Goal: Task Accomplishment & Management: Use online tool/utility

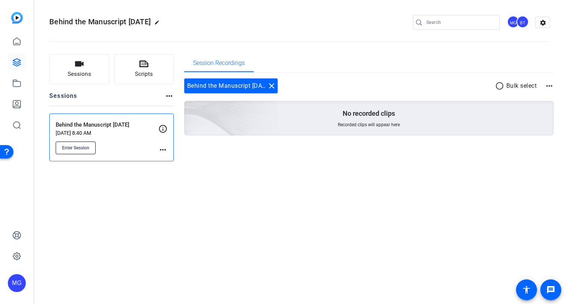
click at [84, 143] on button "Enter Session" at bounding box center [76, 148] width 40 height 13
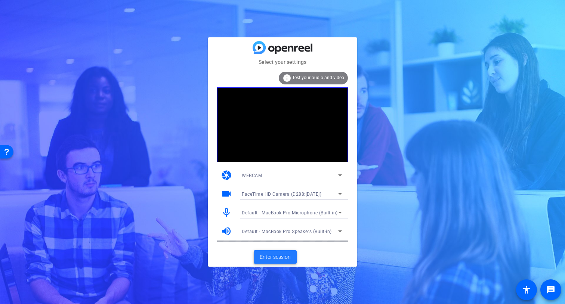
click at [281, 257] on span "Enter session" at bounding box center [275, 257] width 31 height 8
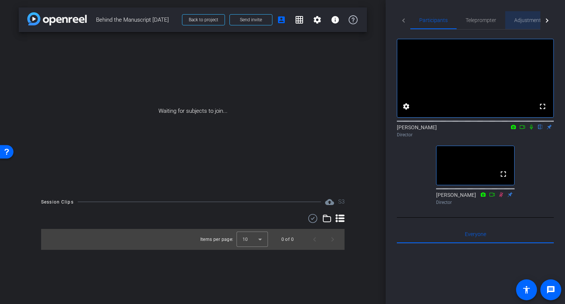
click at [538, 13] on span "Adjustments" at bounding box center [529, 20] width 30 height 18
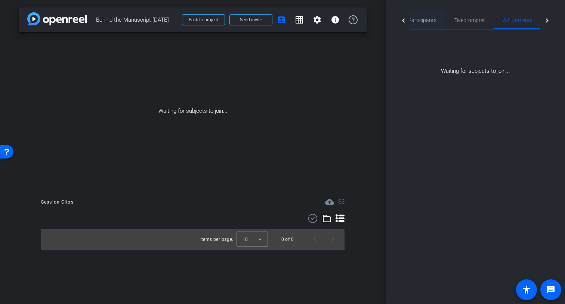
click at [437, 22] on div "Participants" at bounding box center [422, 20] width 46 height 18
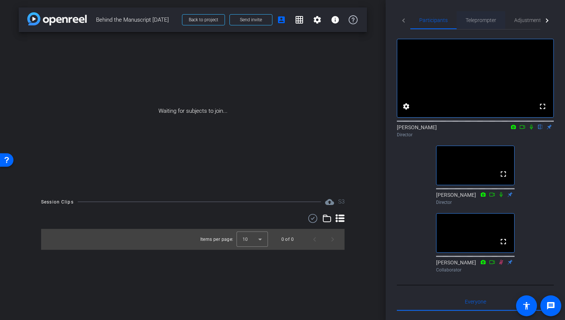
click at [475, 21] on span "Teleprompter" at bounding box center [480, 20] width 31 height 5
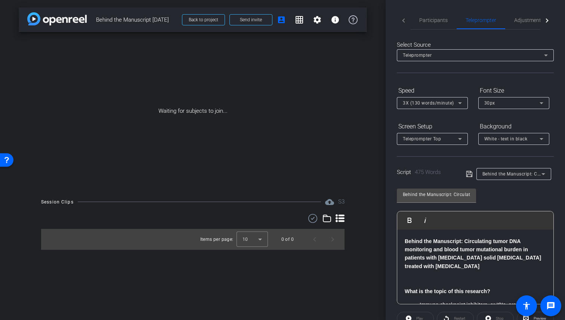
click at [367, 211] on div "arrow_back Behind the Manuscript 9.3.25 Back to project Send invite account_box…" at bounding box center [192, 160] width 385 height 320
click at [524, 22] on span "Adjustments" at bounding box center [529, 20] width 30 height 5
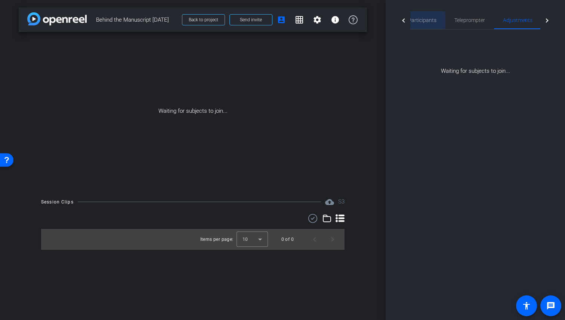
click at [419, 21] on span "Participants" at bounding box center [422, 20] width 28 height 5
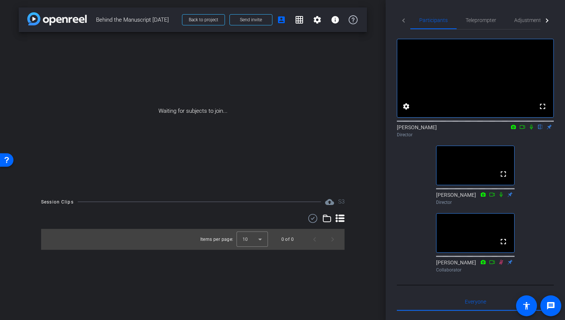
click at [406, 16] on mat-tab-header "Participants Teleprompter Adjustments Live" at bounding box center [475, 20] width 157 height 18
click at [405, 20] on mat-tab-header "Participants Teleprompter Adjustments Live" at bounding box center [475, 20] width 157 height 18
click at [486, 18] on span "Teleprompter" at bounding box center [480, 20] width 31 height 5
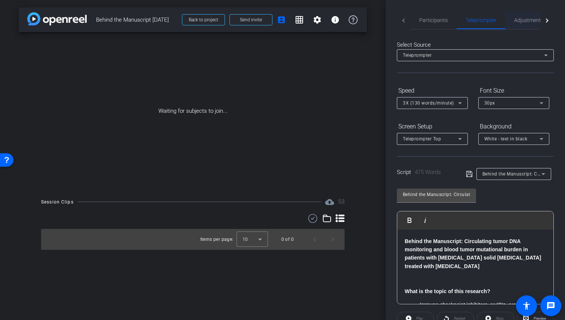
click at [518, 21] on span "Adjustments" at bounding box center [529, 20] width 30 height 5
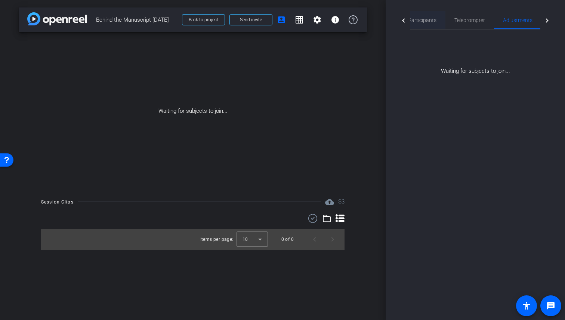
click at [425, 21] on span "Participants" at bounding box center [422, 20] width 28 height 5
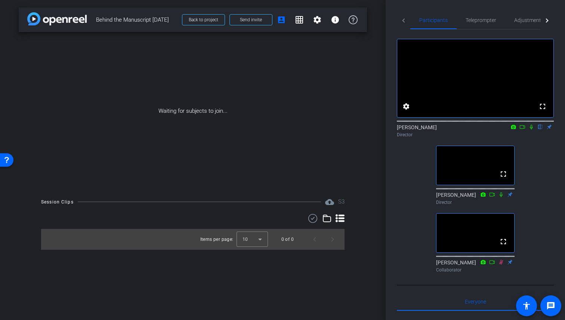
click at [287, 292] on div "arrow_back Behind the Manuscript 9.3.25 Back to project Send invite account_box…" at bounding box center [192, 160] width 385 height 320
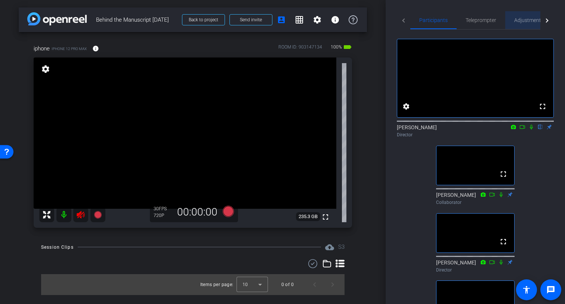
click at [528, 18] on span "Adjustments" at bounding box center [529, 20] width 30 height 5
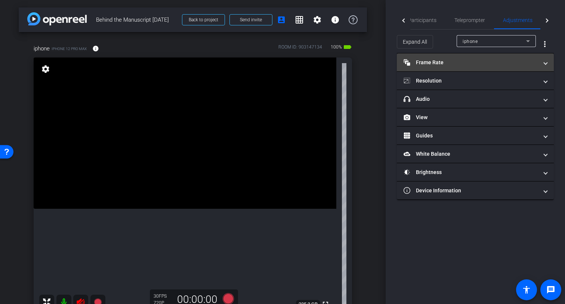
click at [511, 61] on mat-panel-title "Frame Rate Frame Rate" at bounding box center [470, 63] width 134 height 8
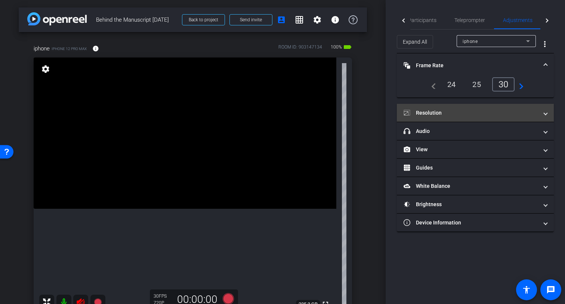
click at [510, 112] on mat-panel-title "Resolution" at bounding box center [470, 113] width 134 height 8
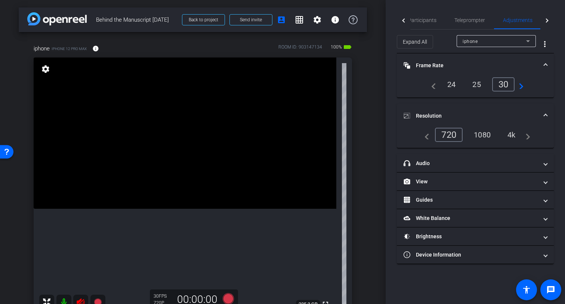
click at [483, 137] on div "1080" at bounding box center [482, 134] width 28 height 13
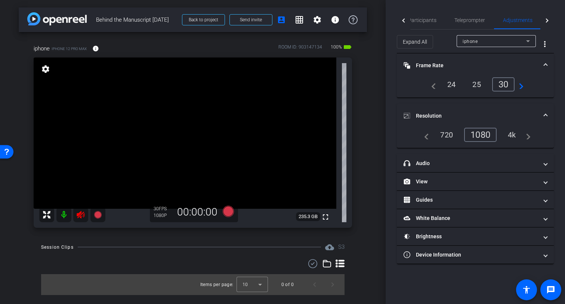
click at [452, 87] on div "24" at bounding box center [452, 84] width 20 height 13
click at [421, 21] on span "Participants" at bounding box center [422, 20] width 28 height 5
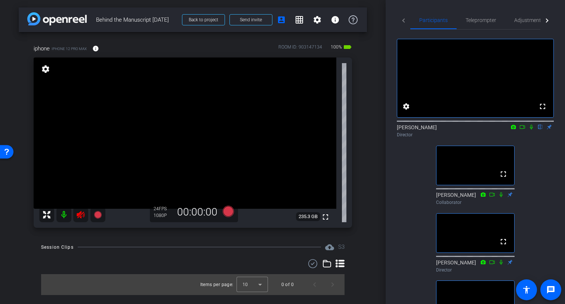
click at [500, 197] on icon at bounding box center [500, 194] width 3 height 5
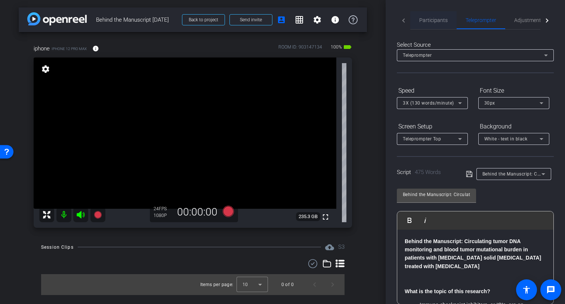
click at [428, 18] on span "Participants" at bounding box center [433, 20] width 28 height 5
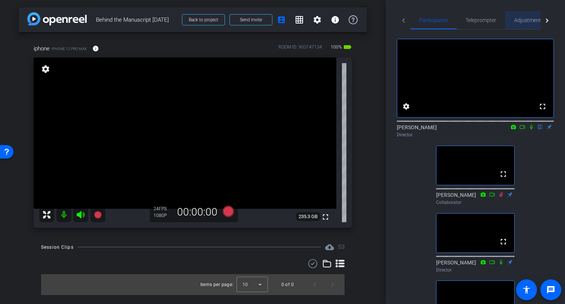
click at [511, 20] on div "Adjustments" at bounding box center [528, 20] width 47 height 18
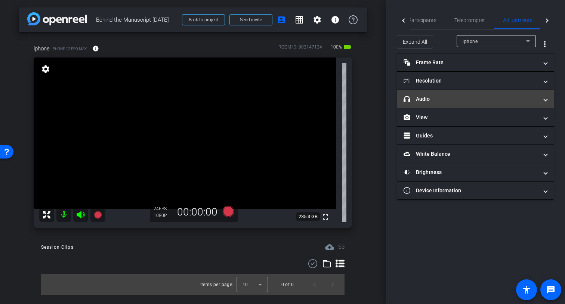
click at [481, 97] on mat-panel-title "headphone icon Audio" at bounding box center [470, 99] width 134 height 8
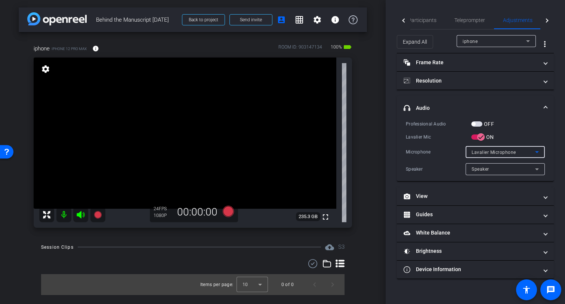
click at [504, 152] on span "Lavalier Microphone" at bounding box center [493, 152] width 44 height 5
click at [500, 165] on span "Lavalier Microphone" at bounding box center [493, 166] width 45 height 9
click at [474, 125] on span "button" at bounding box center [473, 124] width 4 height 4
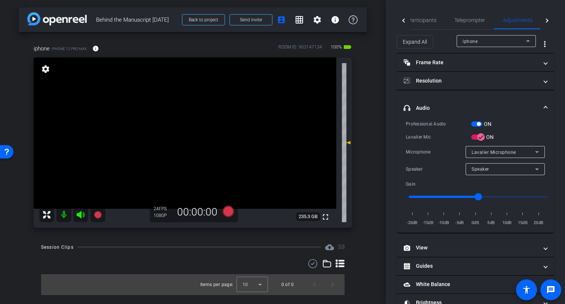
click at [481, 126] on span "button" at bounding box center [476, 123] width 11 height 5
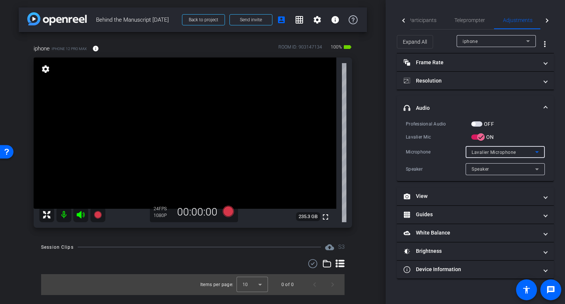
click at [512, 153] on span "Lavalier Microphone" at bounding box center [493, 152] width 44 height 5
click at [495, 165] on span "Lavalier Microphone" at bounding box center [493, 166] width 45 height 9
click at [487, 165] on div "Speaker" at bounding box center [502, 168] width 63 height 9
click at [449, 172] on div at bounding box center [282, 152] width 565 height 304
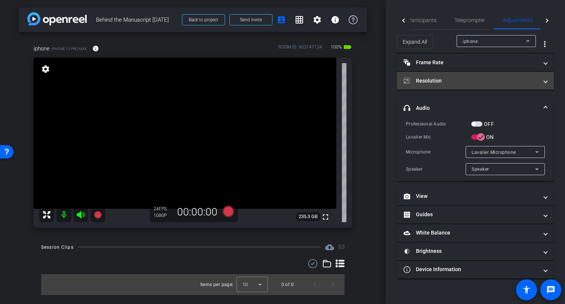
click at [450, 84] on mat-panel-title "Resolution" at bounding box center [470, 81] width 134 height 8
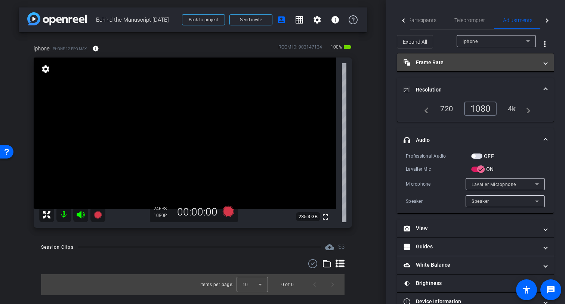
click at [452, 57] on mat-expansion-panel-header "Frame Rate Frame Rate" at bounding box center [475, 62] width 157 height 18
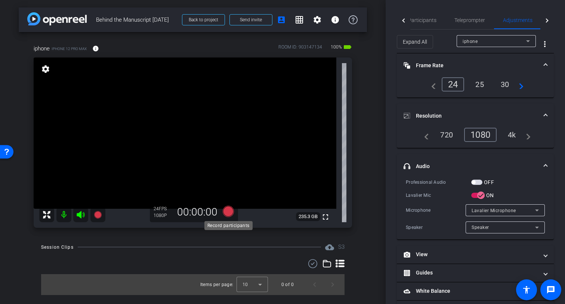
click at [229, 211] on icon at bounding box center [228, 210] width 11 height 11
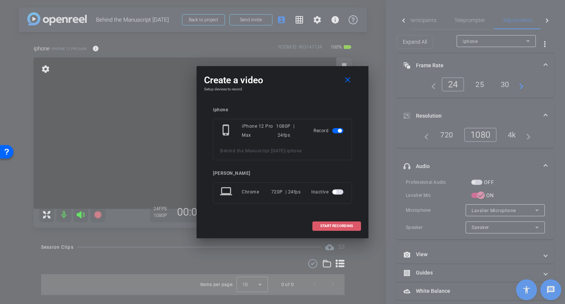
click at [340, 224] on span "START RECORDING" at bounding box center [336, 226] width 33 height 4
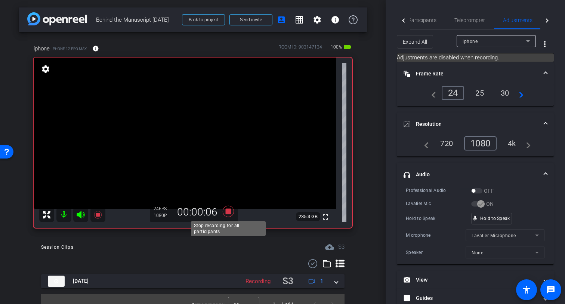
click at [227, 211] on icon at bounding box center [228, 210] width 11 height 11
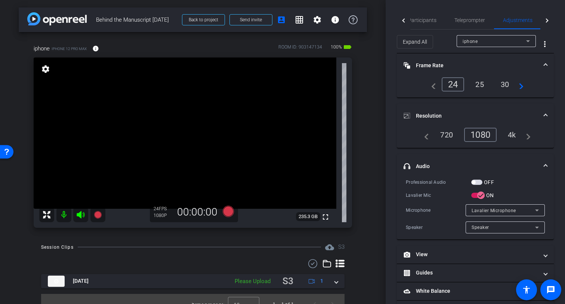
scroll to position [11, 0]
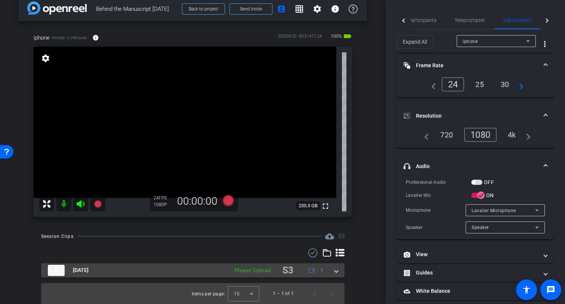
click at [335, 272] on span at bounding box center [336, 270] width 3 height 8
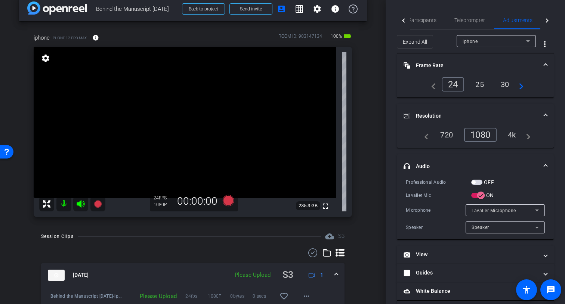
scroll to position [46, 0]
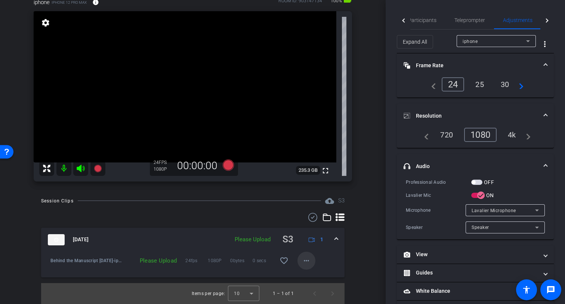
click at [308, 263] on mat-icon "more_horiz" at bounding box center [306, 260] width 9 height 9
click at [311, 274] on span "Upload" at bounding box center [318, 276] width 30 height 9
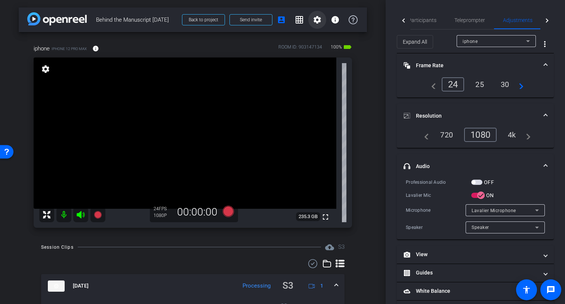
click at [314, 20] on mat-icon "settings" at bounding box center [317, 19] width 9 height 9
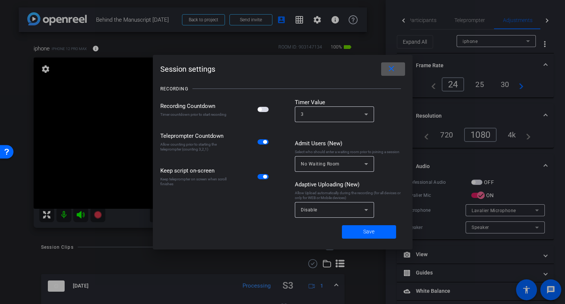
click at [331, 214] on div "Disable" at bounding box center [334, 210] width 67 height 16
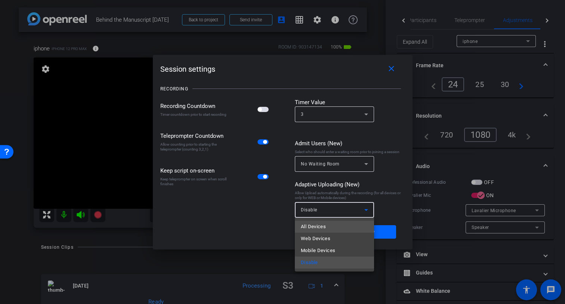
click at [323, 226] on span "All Devices" at bounding box center [313, 226] width 25 height 9
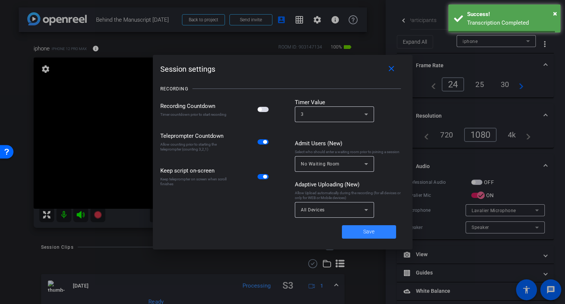
click at [365, 229] on span "Save" at bounding box center [368, 232] width 11 height 8
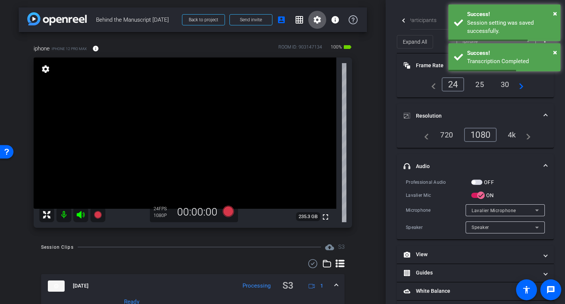
scroll to position [46, 0]
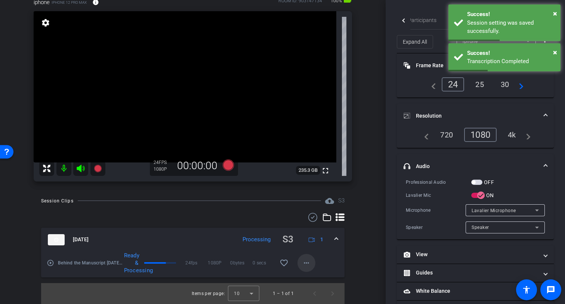
click at [305, 262] on mat-icon "more_horiz" at bounding box center [306, 262] width 9 height 9
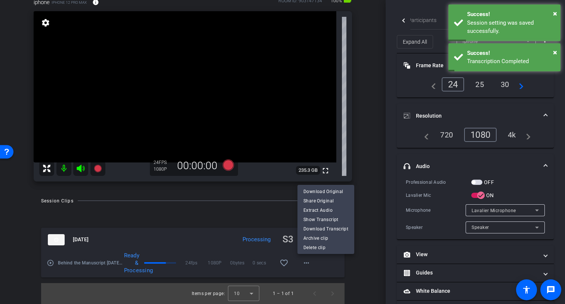
click at [369, 204] on div at bounding box center [282, 152] width 565 height 304
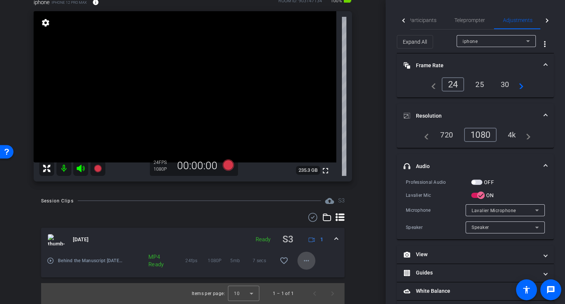
click at [308, 264] on mat-icon "more_horiz" at bounding box center [306, 260] width 9 height 9
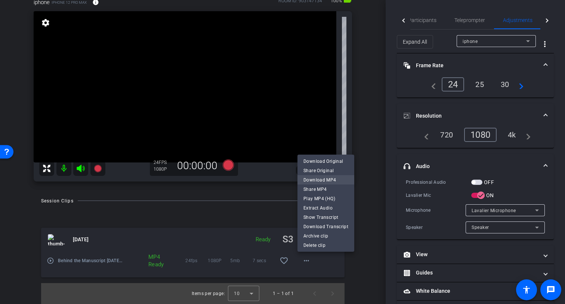
click at [325, 181] on span "Download MP4" at bounding box center [325, 180] width 45 height 9
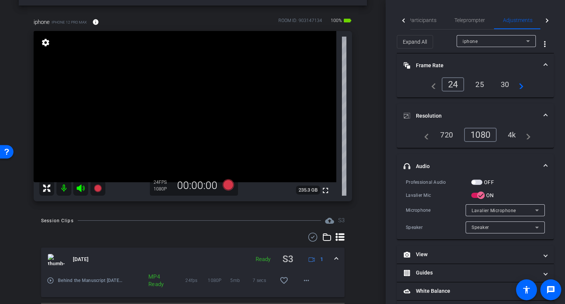
scroll to position [15, 0]
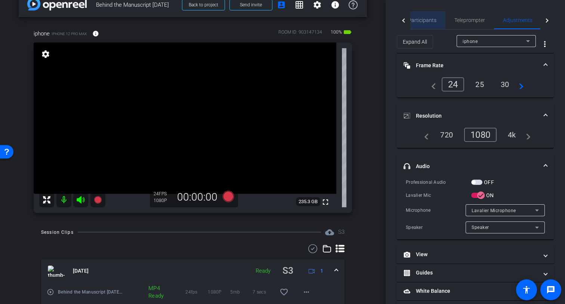
click at [434, 16] on span "Participants" at bounding box center [422, 20] width 28 height 18
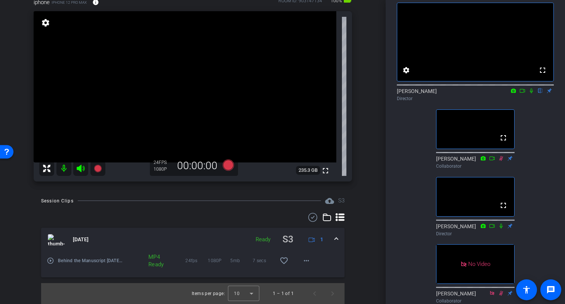
scroll to position [0, 0]
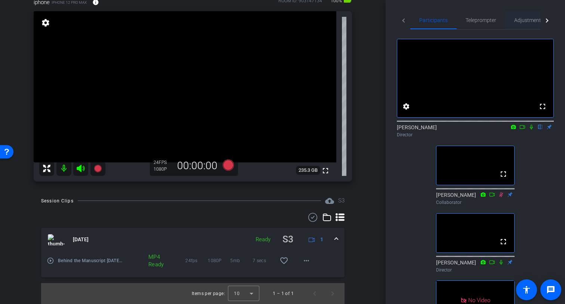
click at [532, 16] on span "Adjustments" at bounding box center [529, 20] width 30 height 18
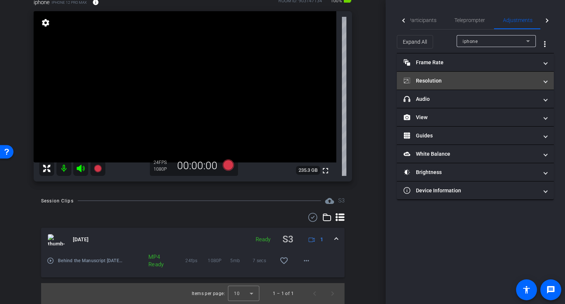
click at [482, 79] on mat-panel-title "Resolution" at bounding box center [470, 81] width 134 height 8
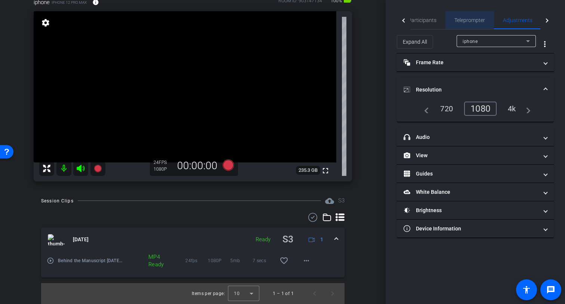
click at [471, 19] on span "Teleprompter" at bounding box center [469, 20] width 31 height 5
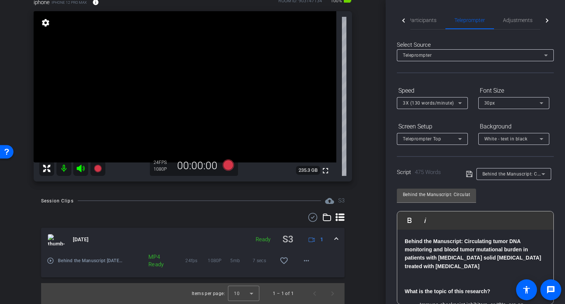
click at [366, 74] on div "iphone iPhone 12 Pro Max info ROOM ID: 903147134 100% battery_std fullscreen se…" at bounding box center [193, 87] width 348 height 203
click at [419, 22] on span "Participants" at bounding box center [422, 20] width 28 height 5
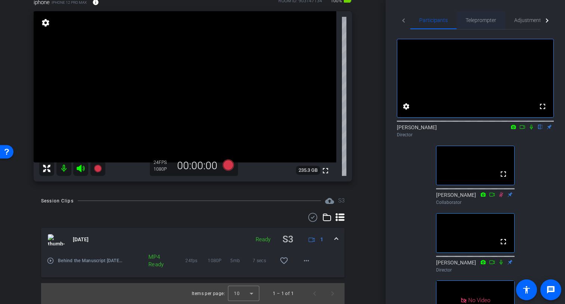
click at [477, 18] on span "Teleprompter" at bounding box center [480, 20] width 31 height 5
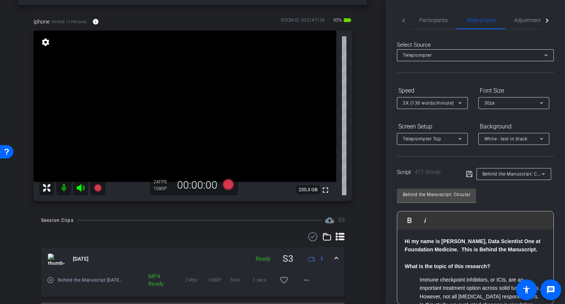
scroll to position [19, 0]
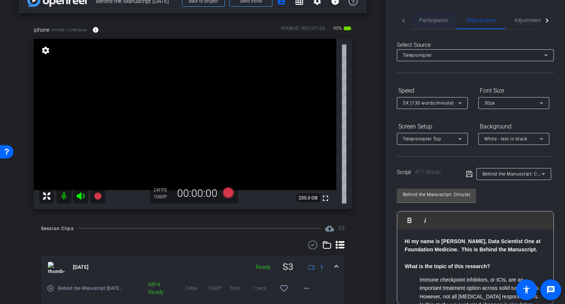
click at [440, 14] on span "Participants" at bounding box center [433, 20] width 28 height 18
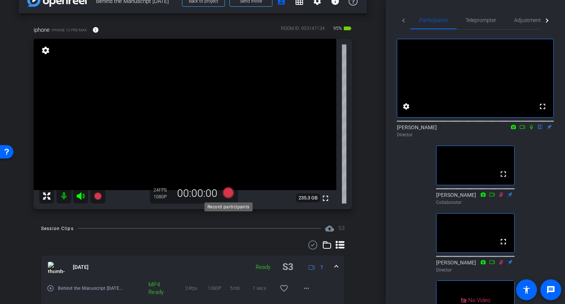
click at [227, 195] on icon at bounding box center [228, 192] width 11 height 11
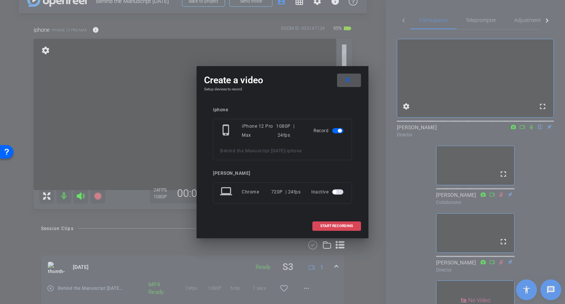
click at [341, 226] on span "START RECORDING" at bounding box center [336, 226] width 33 height 4
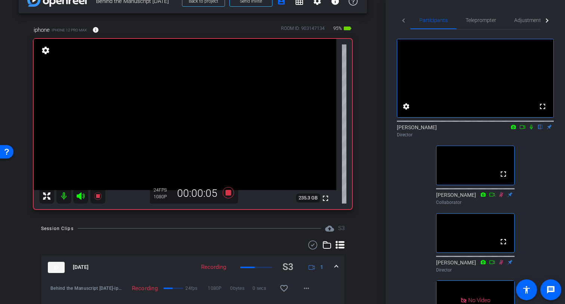
click at [532, 130] on icon at bounding box center [531, 127] width 3 height 5
click at [227, 194] on icon at bounding box center [228, 192] width 11 height 11
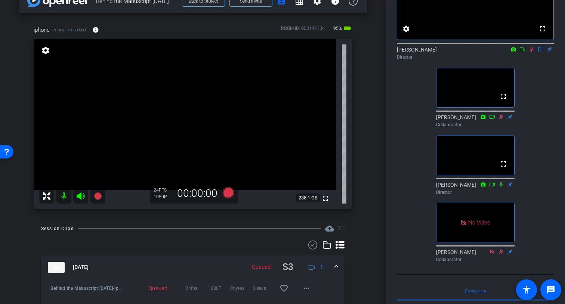
scroll to position [78, 0]
click at [530, 52] on icon at bounding box center [531, 48] width 6 height 5
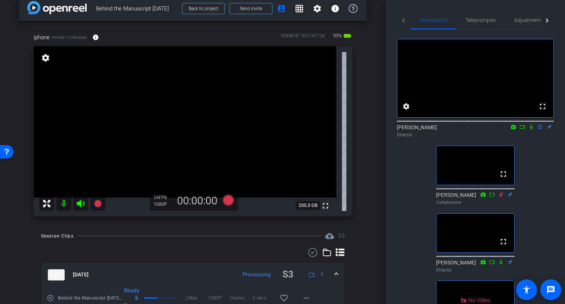
scroll to position [10, 0]
click at [227, 200] on icon at bounding box center [228, 200] width 11 height 11
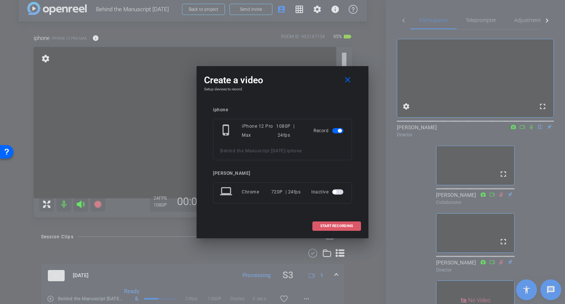
click at [343, 228] on span "START RECORDING" at bounding box center [336, 226] width 33 height 4
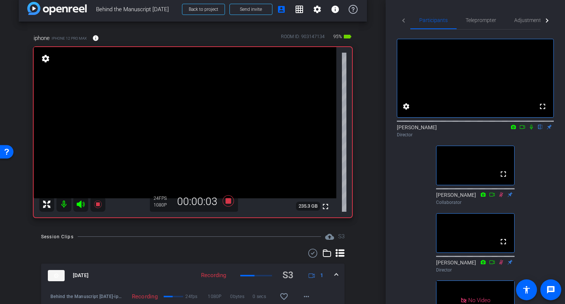
click at [533, 130] on icon at bounding box center [531, 126] width 6 height 5
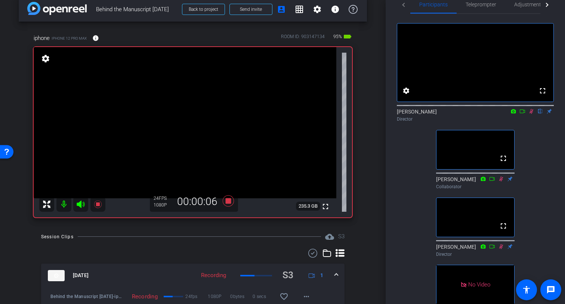
scroll to position [18, 0]
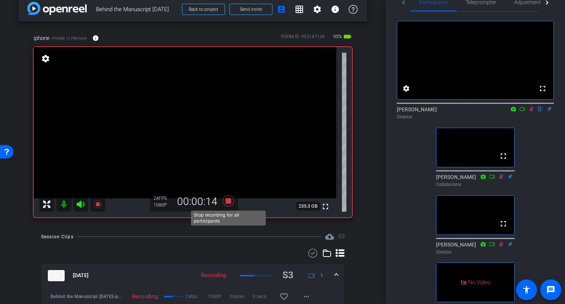
click at [229, 201] on icon at bounding box center [228, 200] width 11 height 11
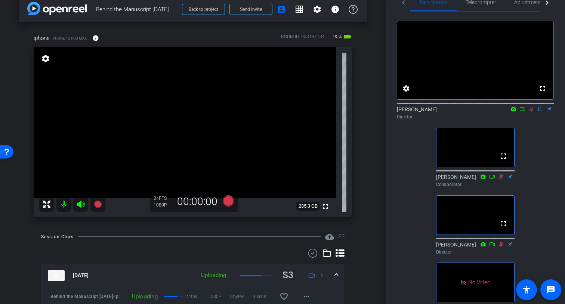
click at [533, 112] on icon at bounding box center [531, 108] width 6 height 5
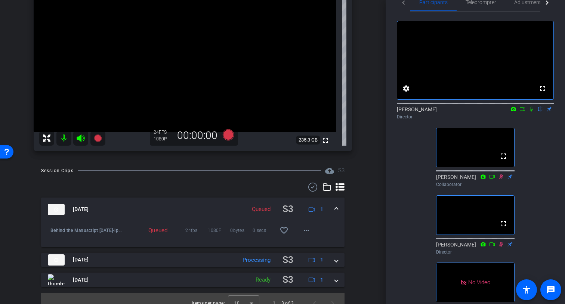
scroll to position [77, 0]
click at [310, 230] on mat-icon "more_horiz" at bounding box center [306, 230] width 9 height 9
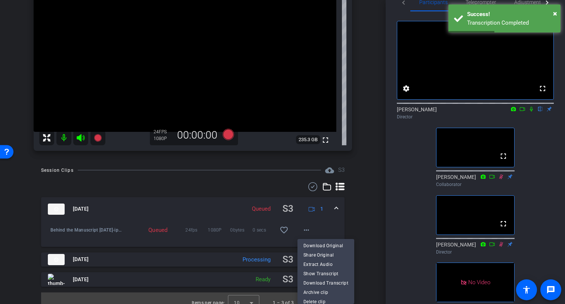
click at [372, 217] on div at bounding box center [282, 152] width 565 height 304
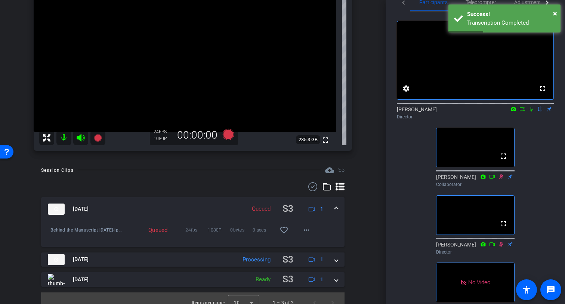
scroll to position [86, 0]
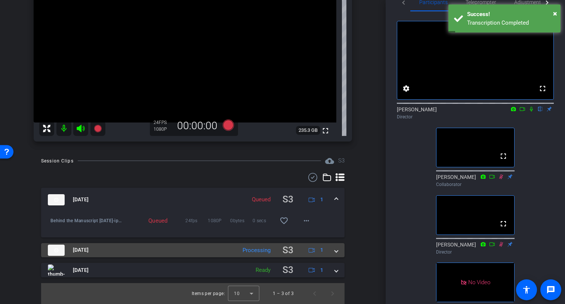
click at [337, 254] on span at bounding box center [336, 250] width 3 height 8
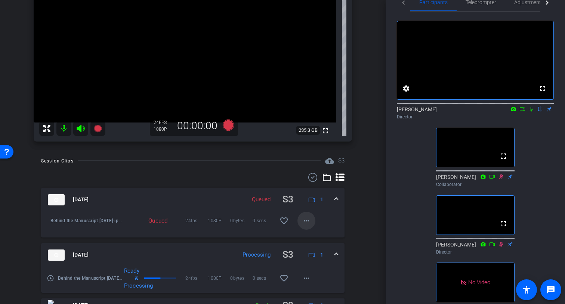
click at [307, 219] on mat-icon "more_horiz" at bounding box center [306, 220] width 9 height 9
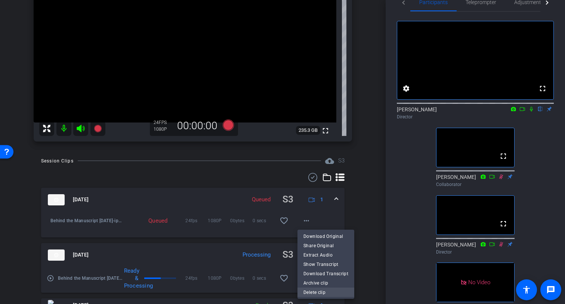
click at [318, 290] on span "Delete clip" at bounding box center [325, 292] width 45 height 9
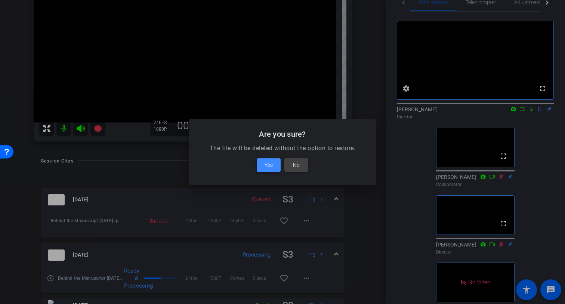
click at [277, 168] on span at bounding box center [269, 165] width 24 height 18
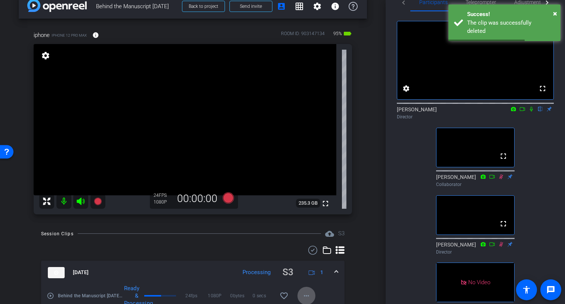
scroll to position [8, 0]
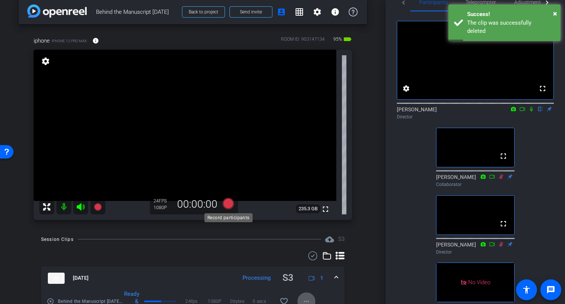
click at [229, 202] on icon at bounding box center [228, 203] width 11 height 11
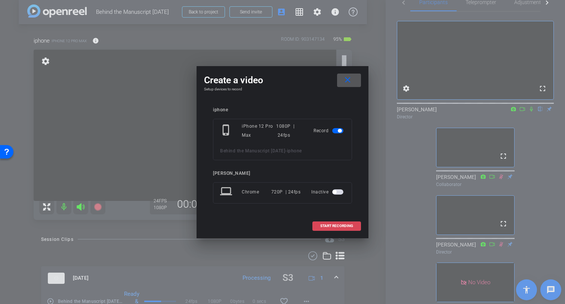
click at [330, 227] on span "START RECORDING" at bounding box center [336, 226] width 33 height 4
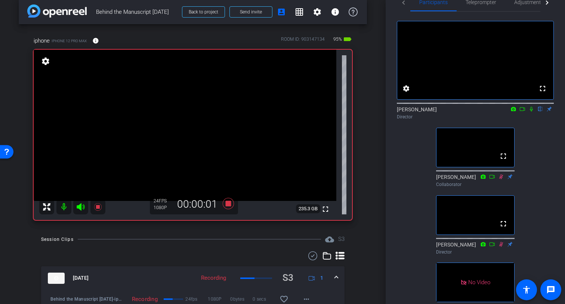
click at [530, 112] on icon at bounding box center [531, 108] width 6 height 5
click at [523, 112] on icon at bounding box center [522, 108] width 6 height 5
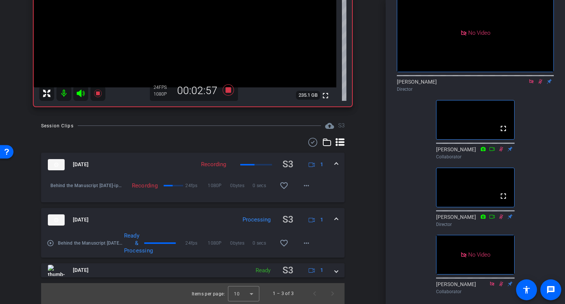
scroll to position [41, 0]
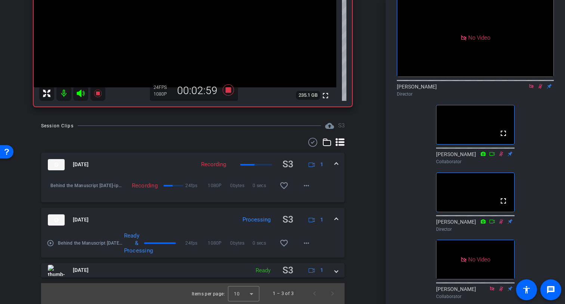
click at [530, 89] on icon at bounding box center [531, 86] width 6 height 5
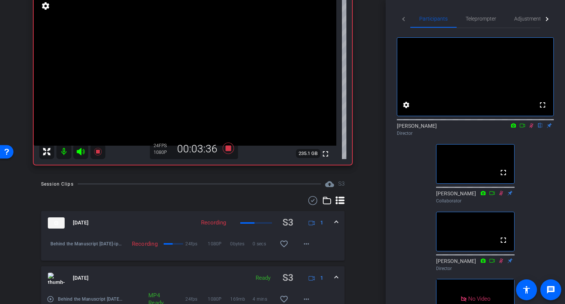
scroll to position [64, 0]
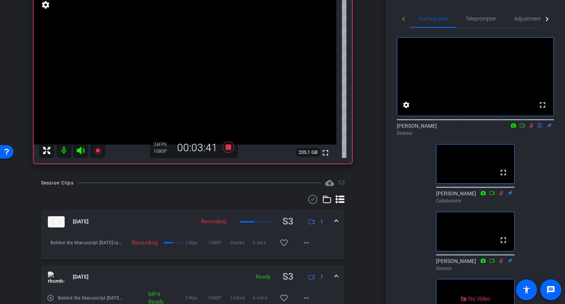
click at [531, 128] on icon at bounding box center [531, 125] width 6 height 5
click at [229, 149] on icon at bounding box center [228, 146] width 11 height 11
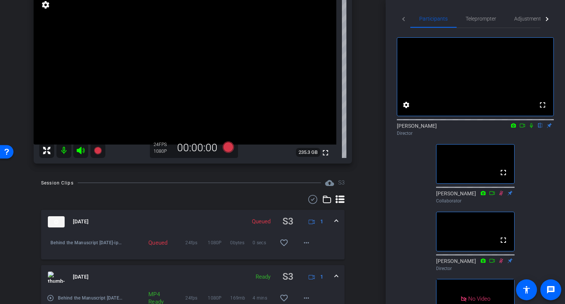
scroll to position [121, 0]
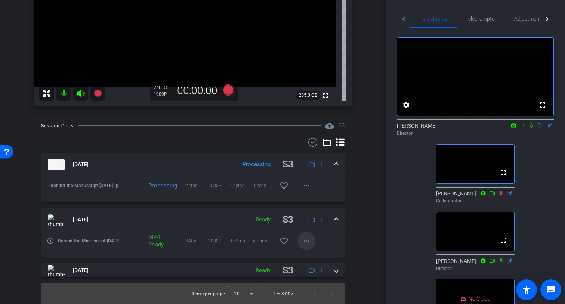
click at [306, 243] on mat-icon "more_horiz" at bounding box center [306, 240] width 9 height 9
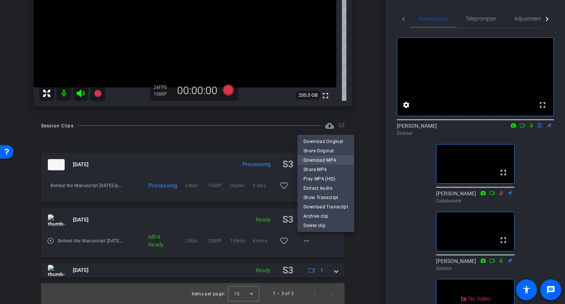
click at [333, 161] on span "Download MP4" at bounding box center [325, 159] width 45 height 9
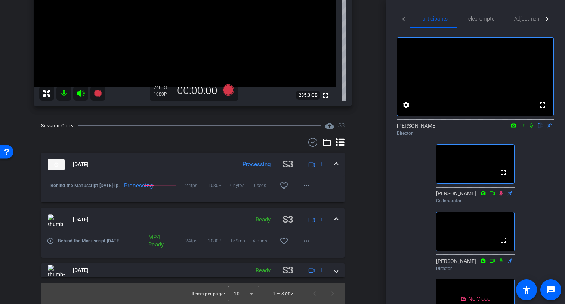
click at [533, 128] on icon at bounding box center [531, 125] width 6 height 5
click at [529, 128] on icon at bounding box center [531, 125] width 6 height 5
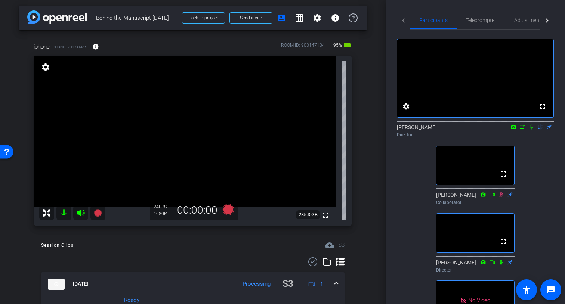
scroll to position [0, 0]
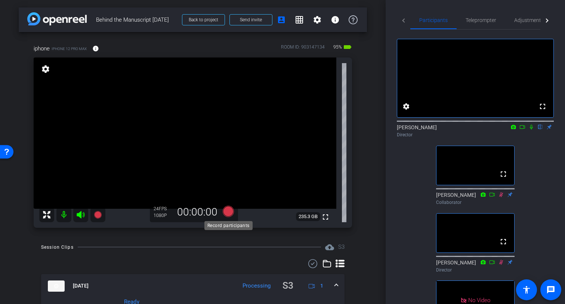
click at [229, 213] on icon at bounding box center [228, 210] width 11 height 11
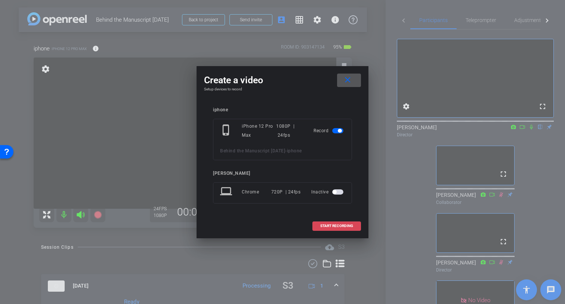
click at [333, 227] on span "START RECORDING" at bounding box center [336, 226] width 33 height 4
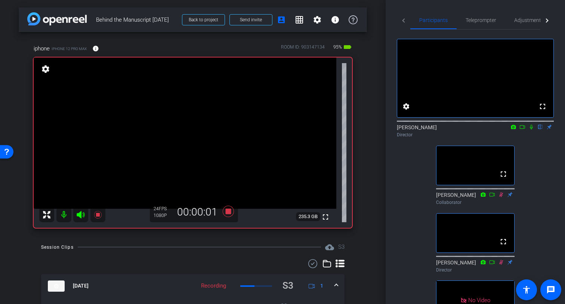
click at [533, 130] on icon at bounding box center [531, 126] width 6 height 5
click at [524, 130] on icon at bounding box center [522, 126] width 6 height 5
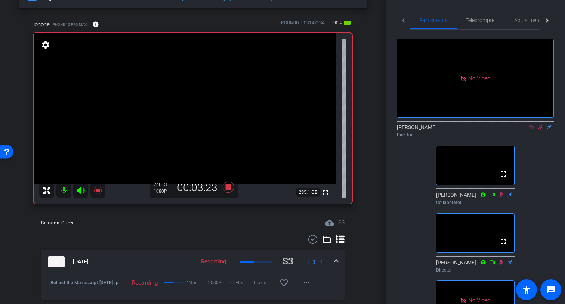
scroll to position [23, 0]
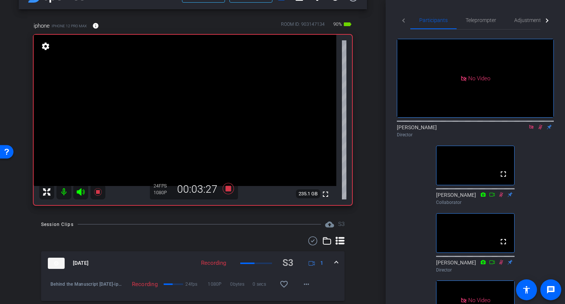
click at [532, 130] on icon at bounding box center [531, 126] width 6 height 5
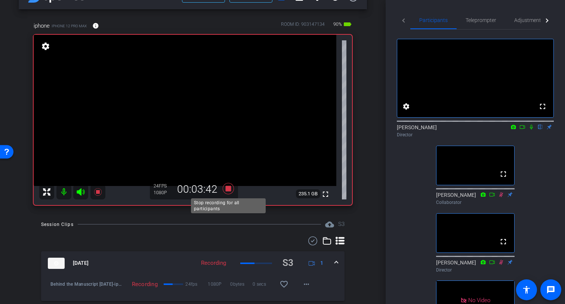
click at [231, 189] on icon at bounding box center [228, 188] width 18 height 13
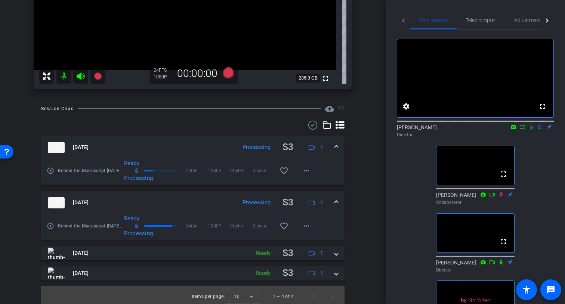
scroll to position [142, 0]
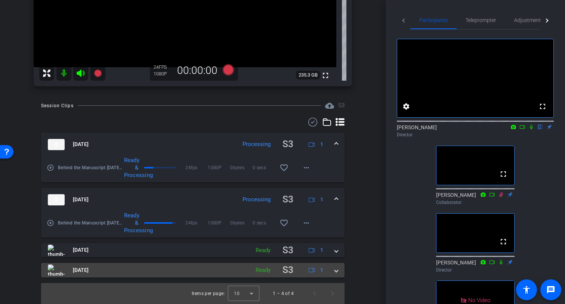
click at [338, 272] on mat-expansion-panel-header "Sep 3, 2025 Ready S3 1" at bounding box center [192, 270] width 303 height 15
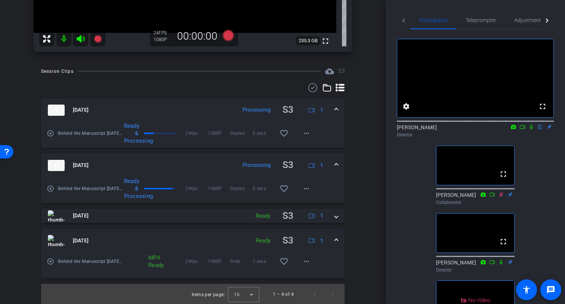
scroll to position [177, 0]
click at [523, 130] on icon at bounding box center [522, 126] width 6 height 5
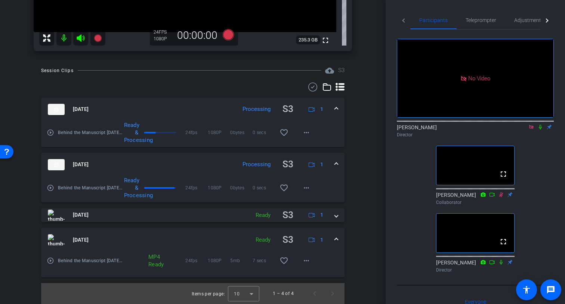
click at [539, 130] on icon at bounding box center [540, 126] width 6 height 5
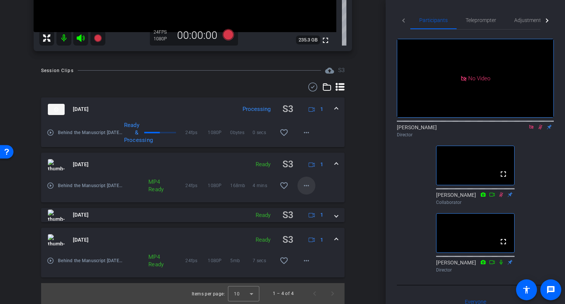
click at [310, 185] on mat-icon "more_horiz" at bounding box center [306, 185] width 9 height 9
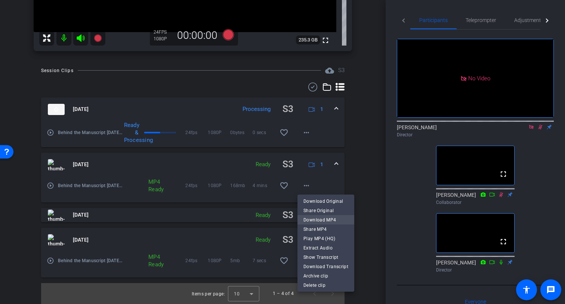
click at [328, 218] on span "Download MP4" at bounding box center [325, 219] width 45 height 9
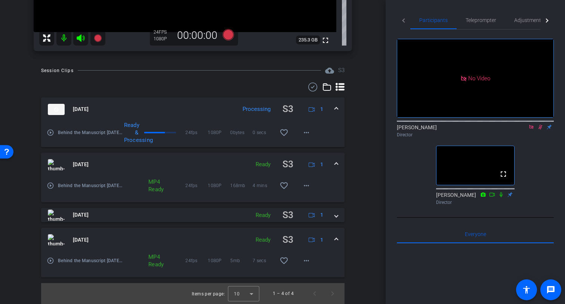
click at [543, 130] on icon at bounding box center [540, 126] width 6 height 5
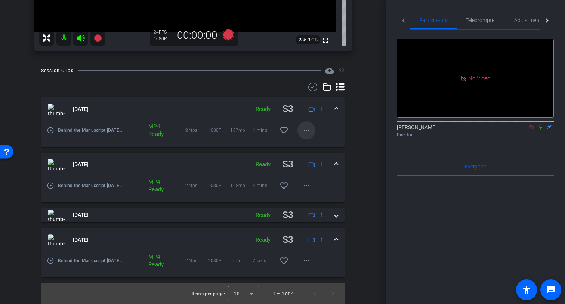
click at [307, 130] on mat-icon "more_horiz" at bounding box center [306, 130] width 9 height 9
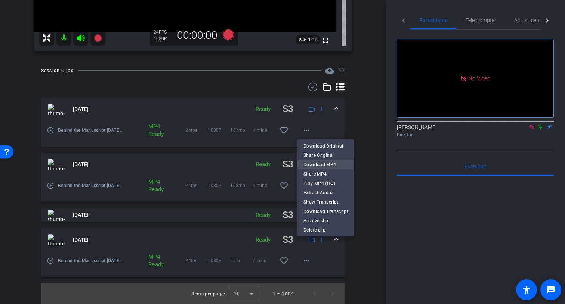
click at [324, 163] on span "Download MP4" at bounding box center [325, 164] width 45 height 9
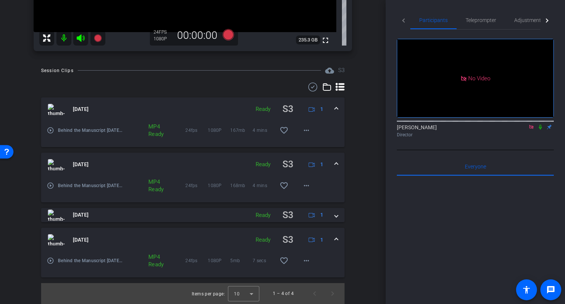
scroll to position [131, 0]
